Goal: Find specific page/section: Find specific page/section

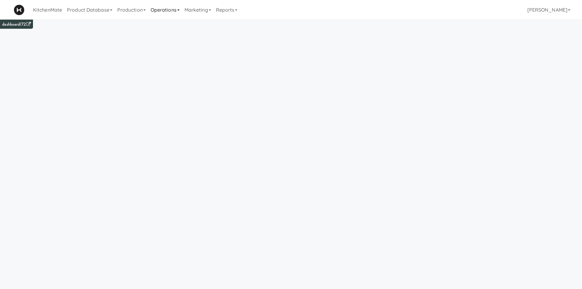
click at [178, 10] on link "Operations" at bounding box center [165, 10] width 34 height 20
click at [178, 38] on link "Companies" at bounding box center [172, 37] width 49 height 11
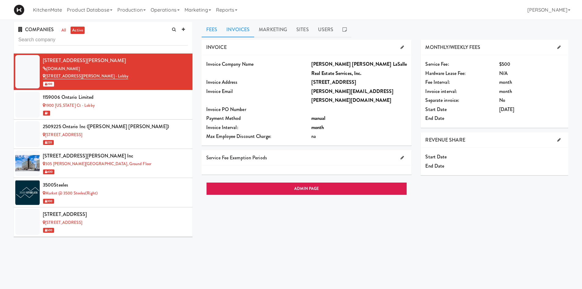
click at [246, 27] on link "Invoices" at bounding box center [238, 29] width 32 height 15
